Goal: Task Accomplishment & Management: Use online tool/utility

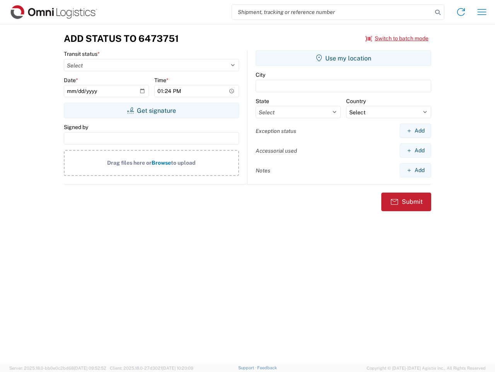
click at [333, 12] on input "search" at bounding box center [332, 12] width 201 height 15
click at [438, 12] on icon at bounding box center [438, 12] width 11 height 11
click at [461, 12] on icon at bounding box center [461, 12] width 12 height 12
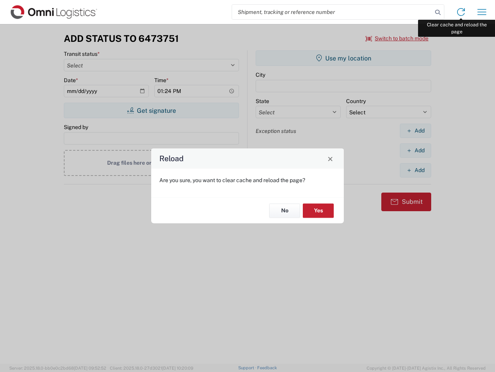
click at [482, 12] on div "Reload Are you sure, you want to clear cache and reload the page? No Yes" at bounding box center [247, 186] width 495 height 372
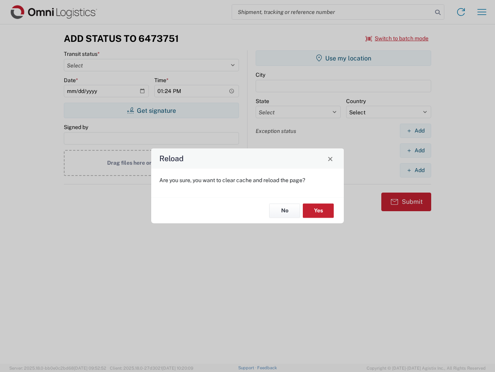
click at [398, 38] on div "Reload Are you sure, you want to clear cache and reload the page? No Yes" at bounding box center [247, 186] width 495 height 372
click at [151, 110] on div "Reload Are you sure, you want to clear cache and reload the page? No Yes" at bounding box center [247, 186] width 495 height 372
click at [344, 58] on div "Reload Are you sure, you want to clear cache and reload the page? No Yes" at bounding box center [247, 186] width 495 height 372
click at [416, 130] on div "Reload Are you sure, you want to clear cache and reload the page? No Yes" at bounding box center [247, 186] width 495 height 372
click at [416, 150] on div "Reload Are you sure, you want to clear cache and reload the page? No Yes" at bounding box center [247, 186] width 495 height 372
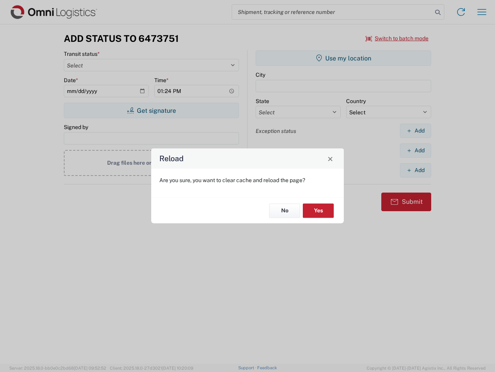
click at [416, 170] on div "Reload Are you sure, you want to clear cache and reload the page? No Yes" at bounding box center [247, 186] width 495 height 372
